Goal: Task Accomplishment & Management: Use online tool/utility

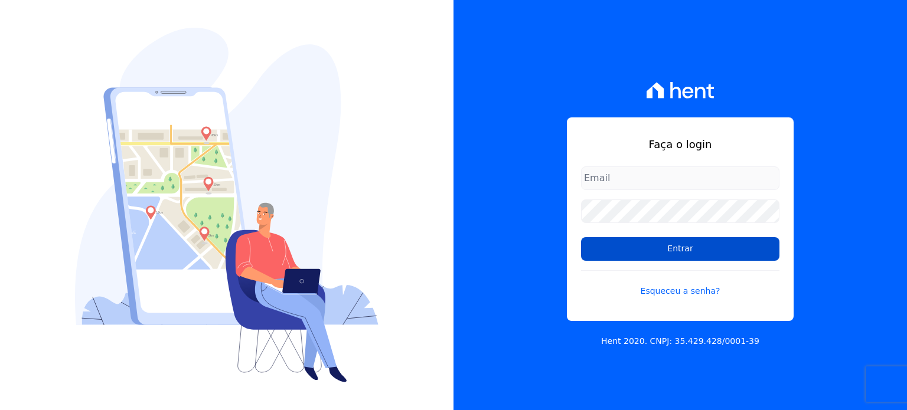
type input "[EMAIL_ADDRESS][DOMAIN_NAME]"
click at [655, 246] on input "Entrar" at bounding box center [680, 249] width 198 height 24
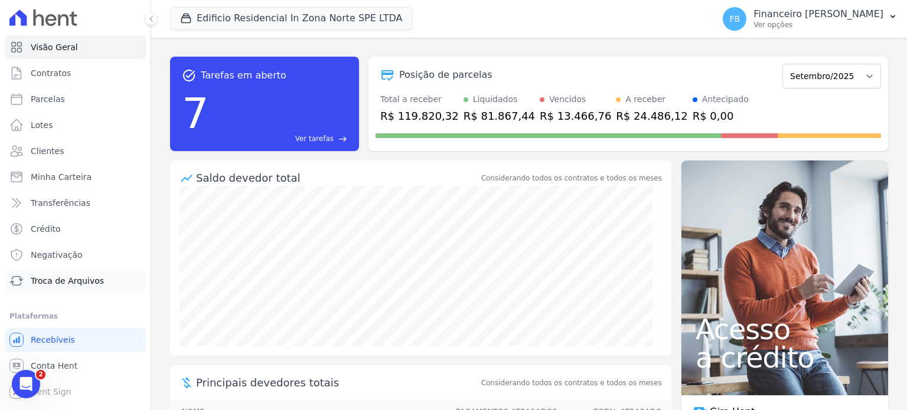
click at [73, 283] on span "Troca de Arquivos" at bounding box center [67, 281] width 73 height 12
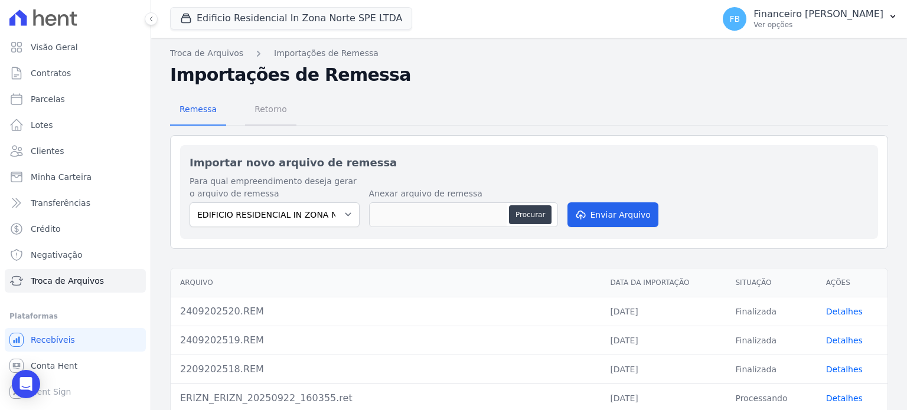
click at [262, 103] on span "Retorno" at bounding box center [270, 109] width 47 height 24
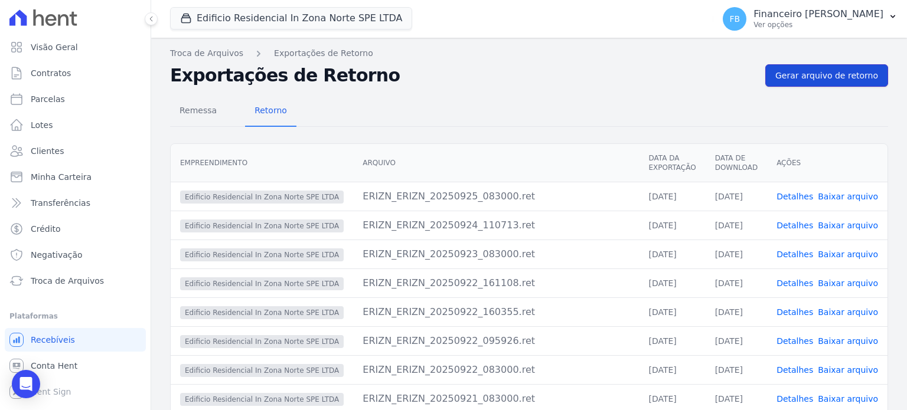
click at [810, 79] on span "Gerar arquivo de retorno" at bounding box center [826, 76] width 103 height 12
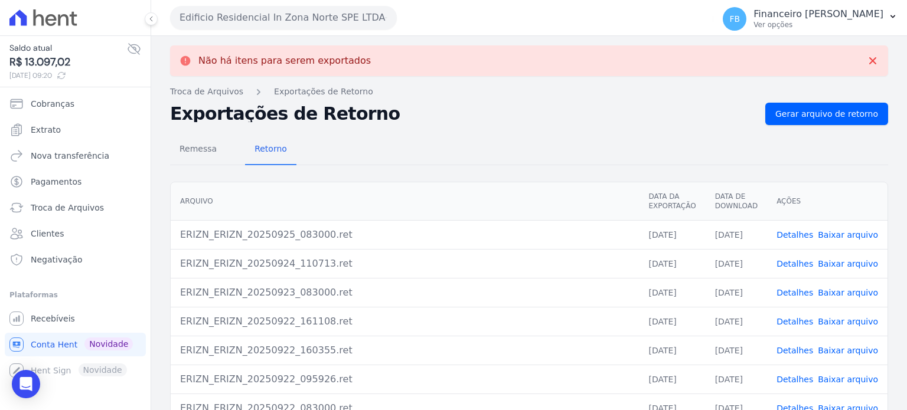
click at [293, 19] on button "Edificio Residencial In Zona Norte SPE LTDA" at bounding box center [283, 18] width 227 height 24
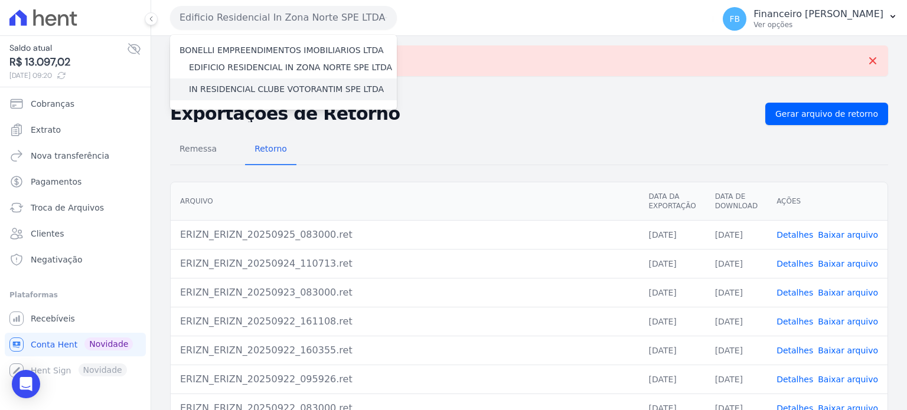
click at [280, 89] on label "IN RESIDENCIAL CLUBE VOTORANTIM SPE LTDA" at bounding box center [286, 89] width 195 height 12
click at [0, 0] on input "IN RESIDENCIAL CLUBE VOTORANTIM SPE LTDA" at bounding box center [0, 0] width 0 height 0
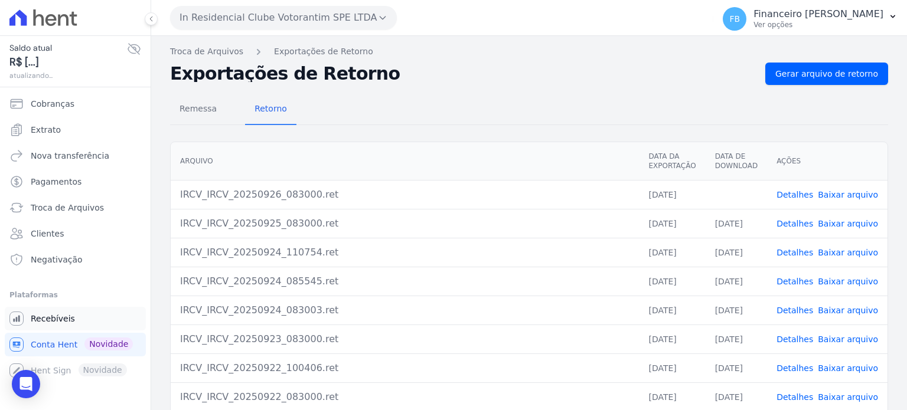
click at [52, 319] on span "Recebíveis" at bounding box center [53, 319] width 44 height 12
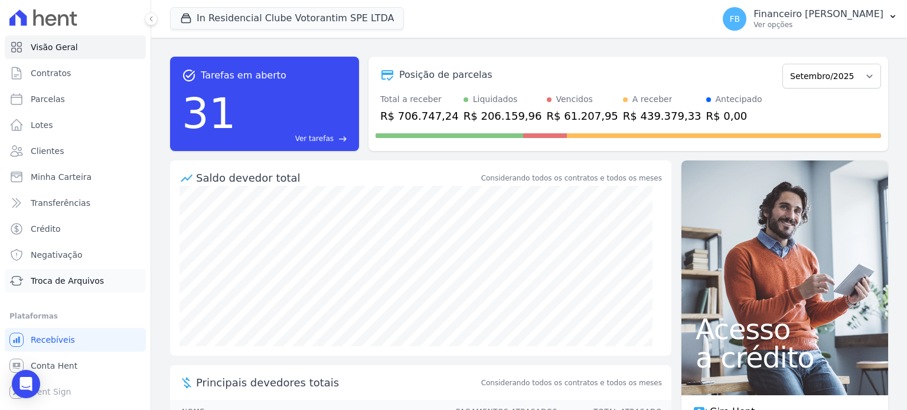
click at [76, 280] on span "Troca de Arquivos" at bounding box center [67, 281] width 73 height 12
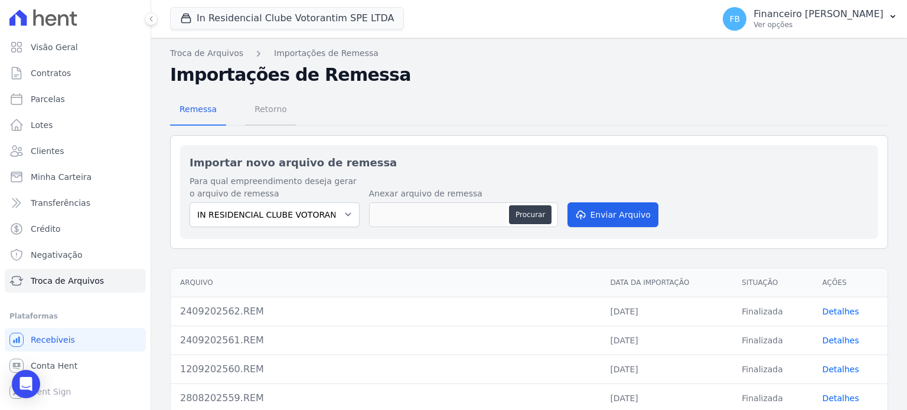
click at [274, 111] on span "Retorno" at bounding box center [270, 109] width 47 height 24
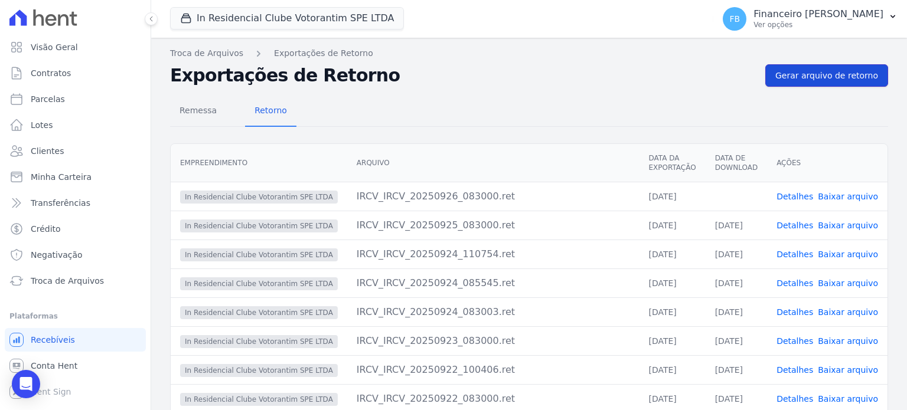
click at [802, 72] on span "Gerar arquivo de retorno" at bounding box center [826, 76] width 103 height 12
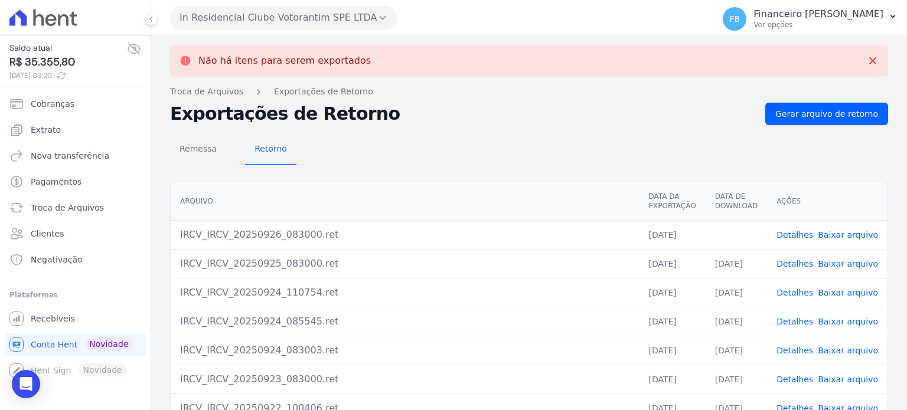
click at [846, 232] on link "Baixar arquivo" at bounding box center [848, 234] width 60 height 9
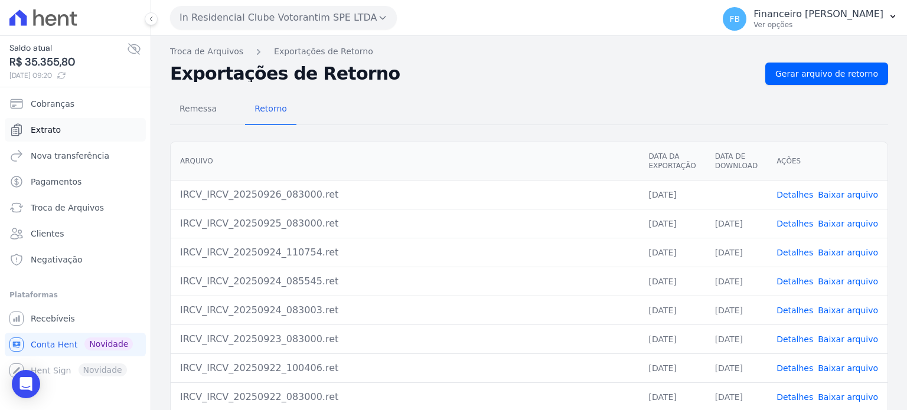
click at [61, 126] on link "Extrato" at bounding box center [75, 130] width 141 height 24
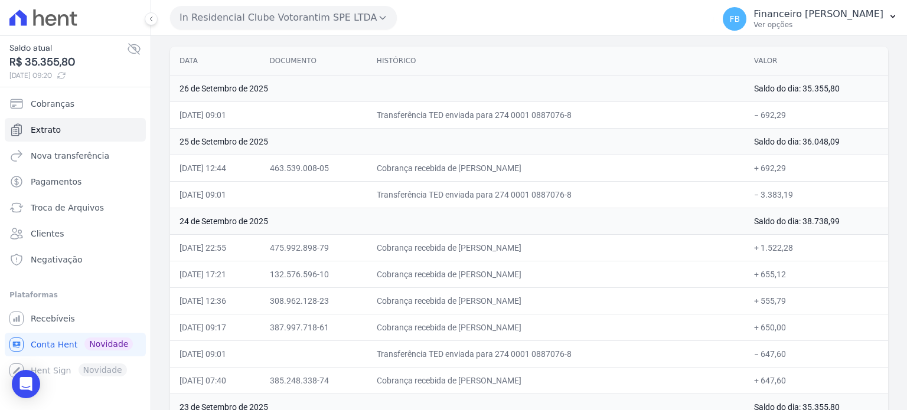
scroll to position [118, 0]
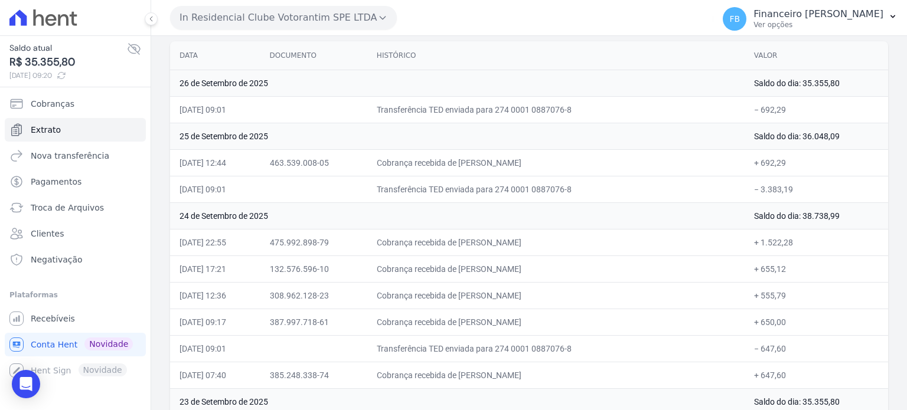
click at [285, 19] on button "In Residencial Clube Votorantim SPE LTDA" at bounding box center [283, 18] width 227 height 24
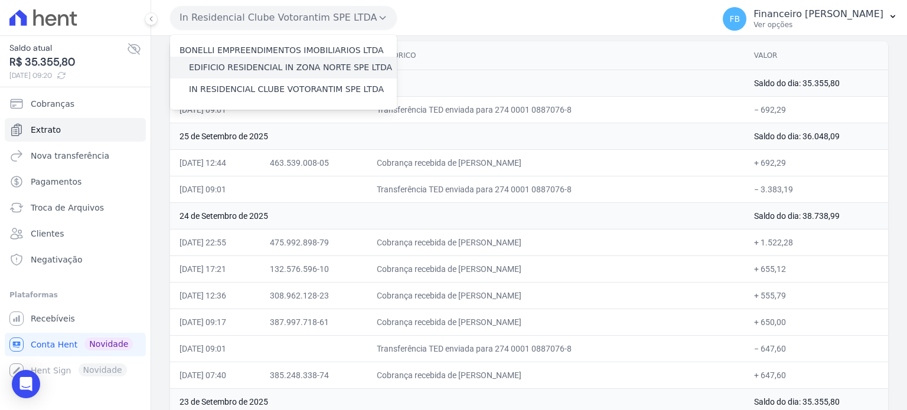
click at [283, 67] on label "EDIFICIO RESIDENCIAL IN ZONA NORTE SPE LTDA" at bounding box center [290, 67] width 203 height 12
click at [0, 0] on input "EDIFICIO RESIDENCIAL IN ZONA NORTE SPE LTDA" at bounding box center [0, 0] width 0 height 0
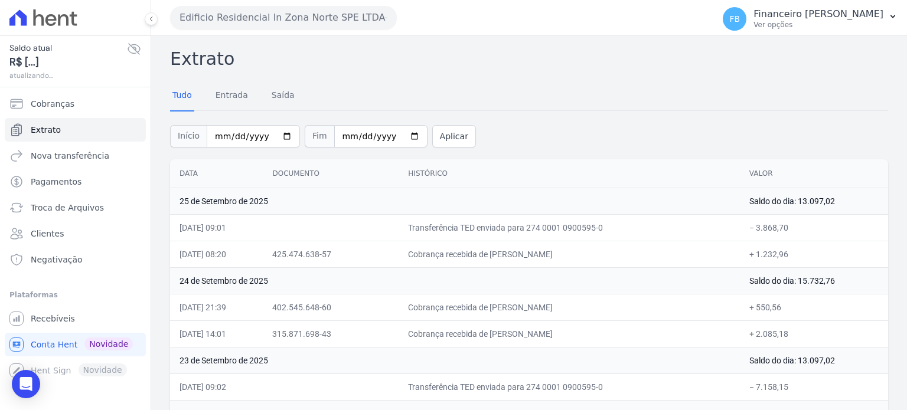
scroll to position [59, 0]
